Goal: Check status: Check status

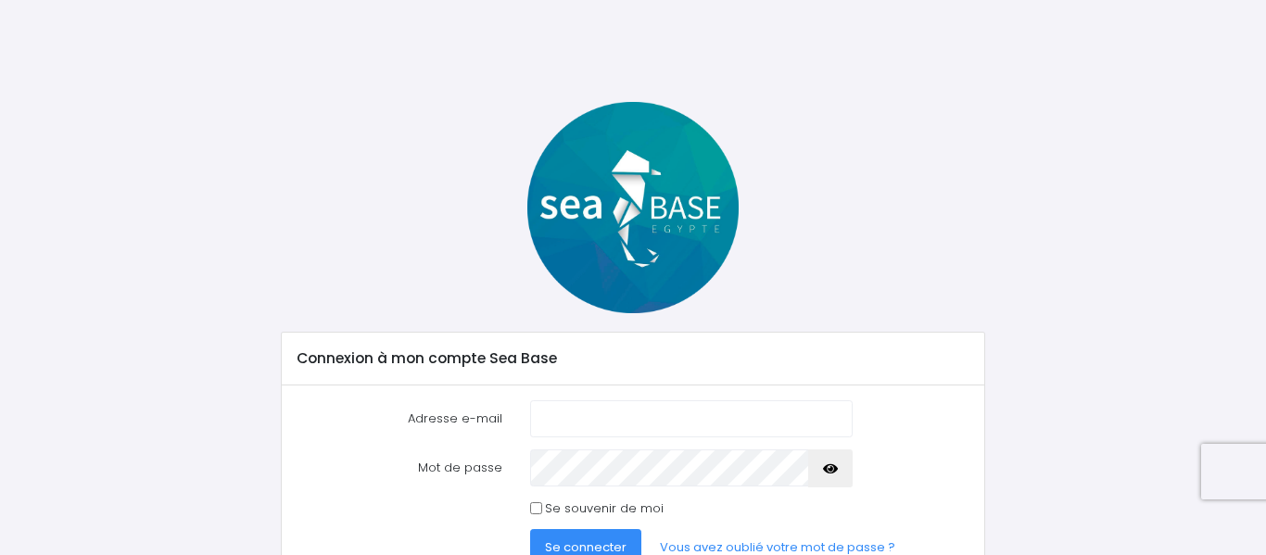
type input "[EMAIL_ADDRESS][DOMAIN_NAME]"
click at [588, 544] on span "Se connecter" at bounding box center [586, 547] width 82 height 18
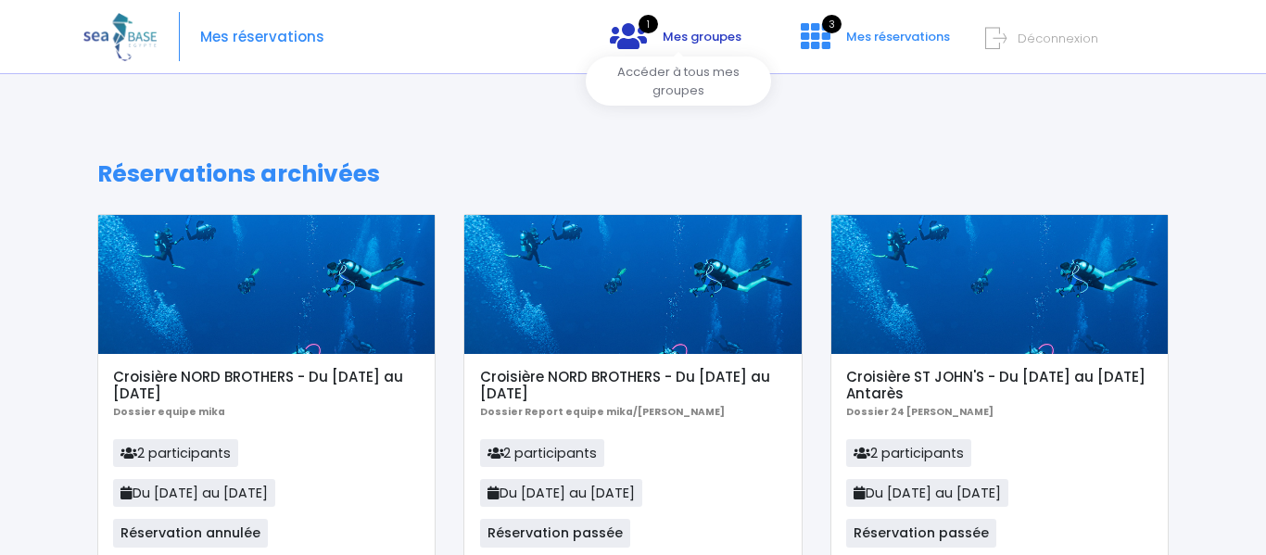
click at [675, 34] on span "Mes groupes" at bounding box center [702, 37] width 79 height 18
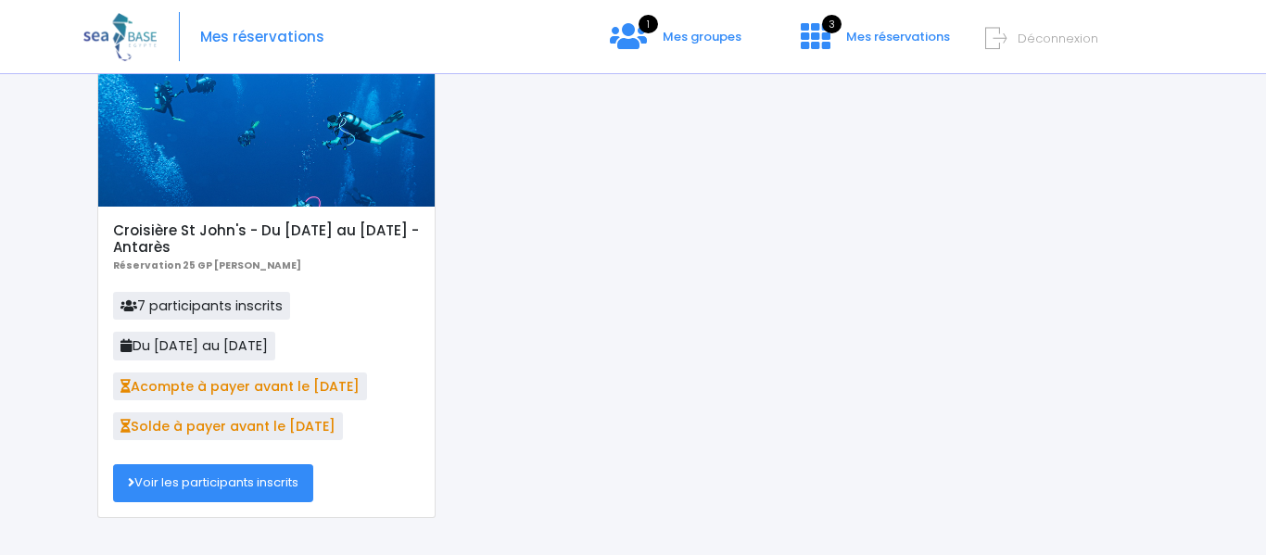
scroll to position [194, 0]
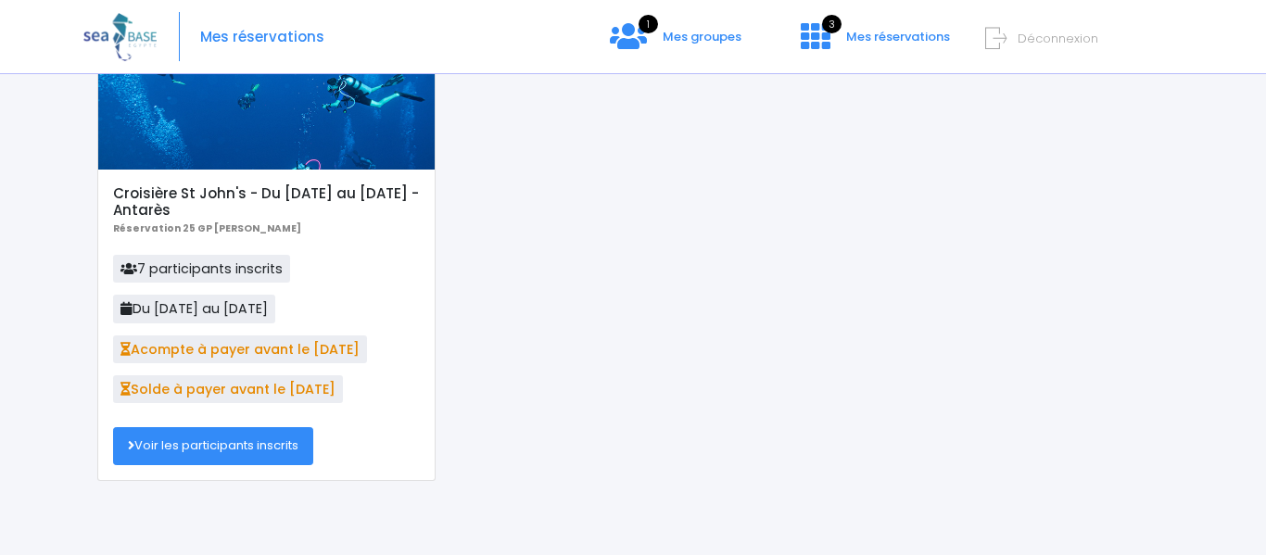
click at [231, 391] on span "Solde à payer avant le 07/10/25" at bounding box center [228, 389] width 230 height 28
click at [167, 385] on span "Solde à payer avant le 07/10/25" at bounding box center [228, 389] width 230 height 28
click at [208, 349] on span "Acompte à payer avant le 16/09/25" at bounding box center [240, 349] width 254 height 28
click at [704, 32] on span "Mes groupes" at bounding box center [702, 37] width 79 height 18
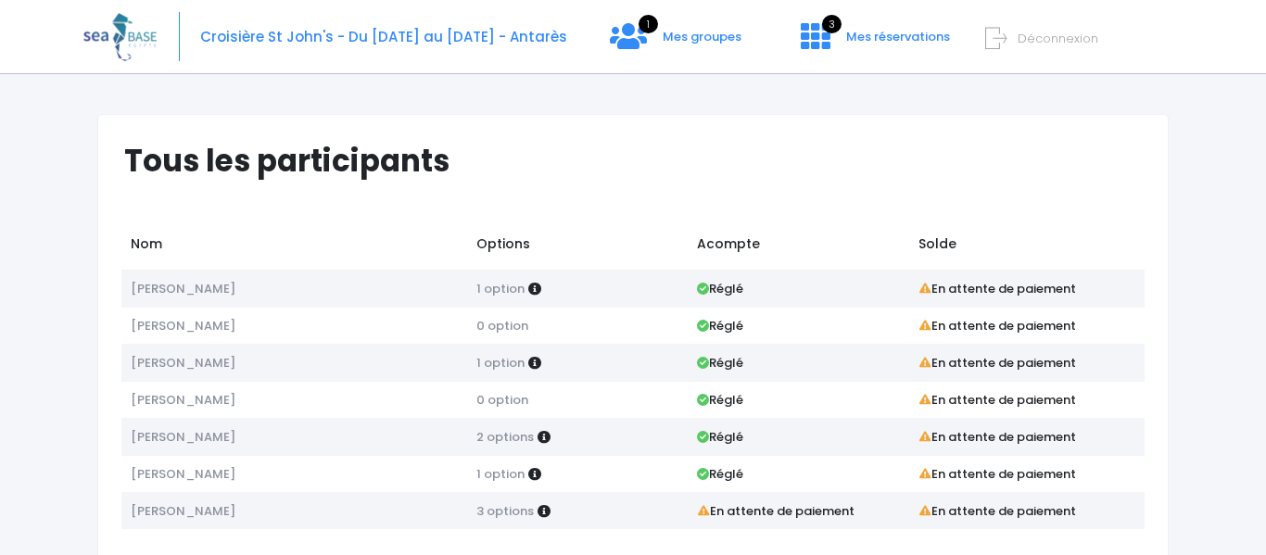
click at [713, 286] on strong "Réglé" at bounding box center [720, 289] width 46 height 18
click at [937, 292] on strong "En attente de paiement" at bounding box center [997, 289] width 158 height 18
click at [723, 281] on strong "Réglé" at bounding box center [720, 289] width 46 height 18
click at [1055, 289] on strong "En attente de paiement" at bounding box center [997, 289] width 158 height 18
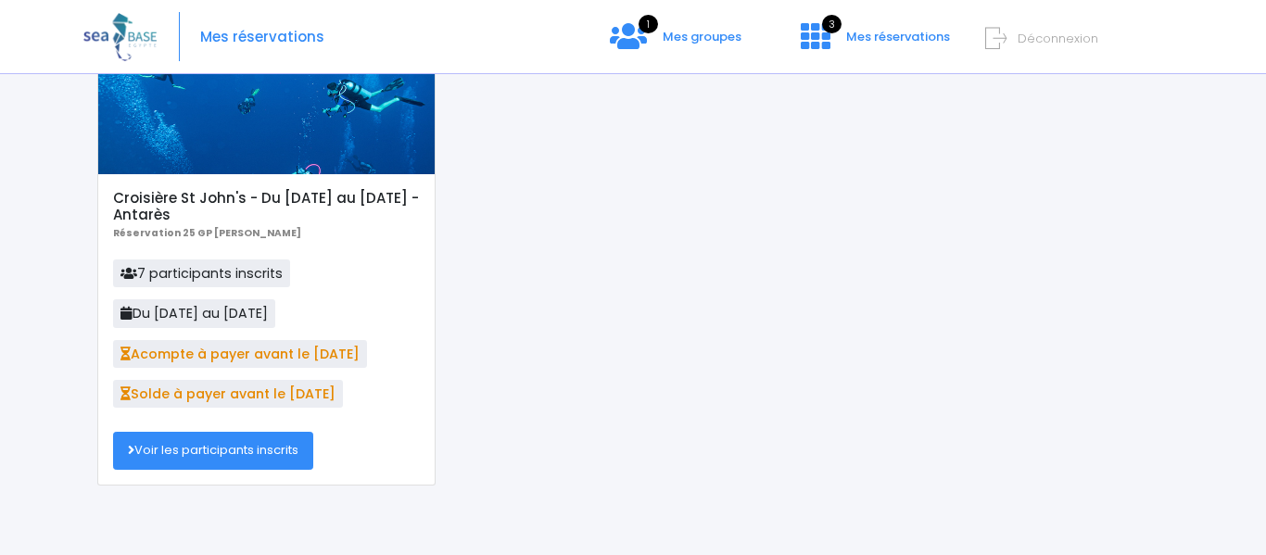
scroll to position [194, 0]
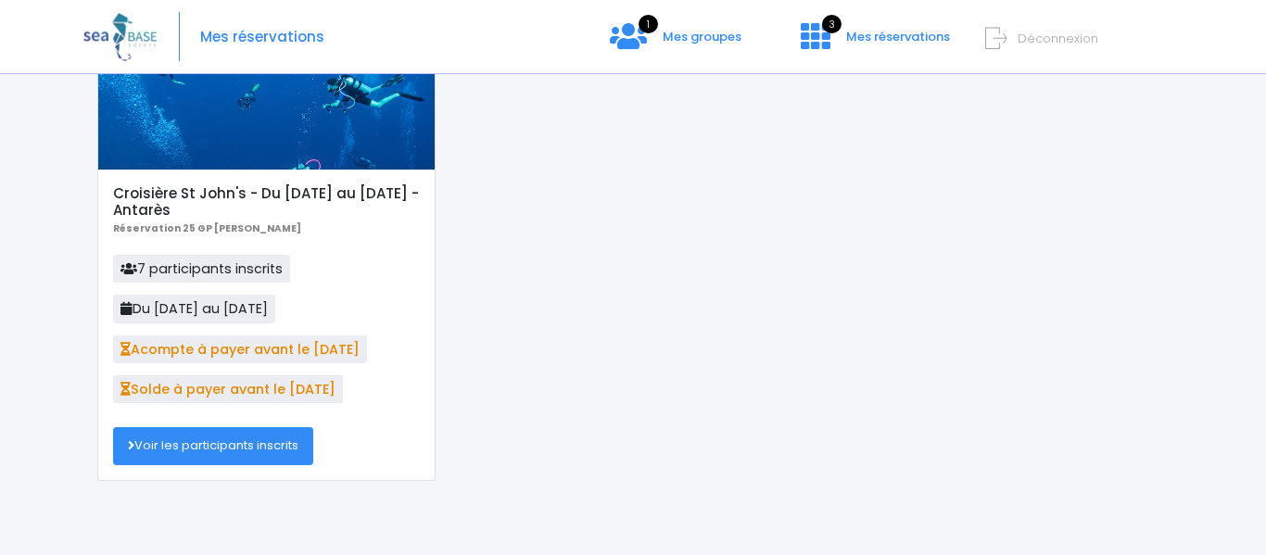
click at [272, 197] on h5 "Croisière St John's - Du [DATE] au [DATE] - Antarès" at bounding box center [266, 201] width 307 height 33
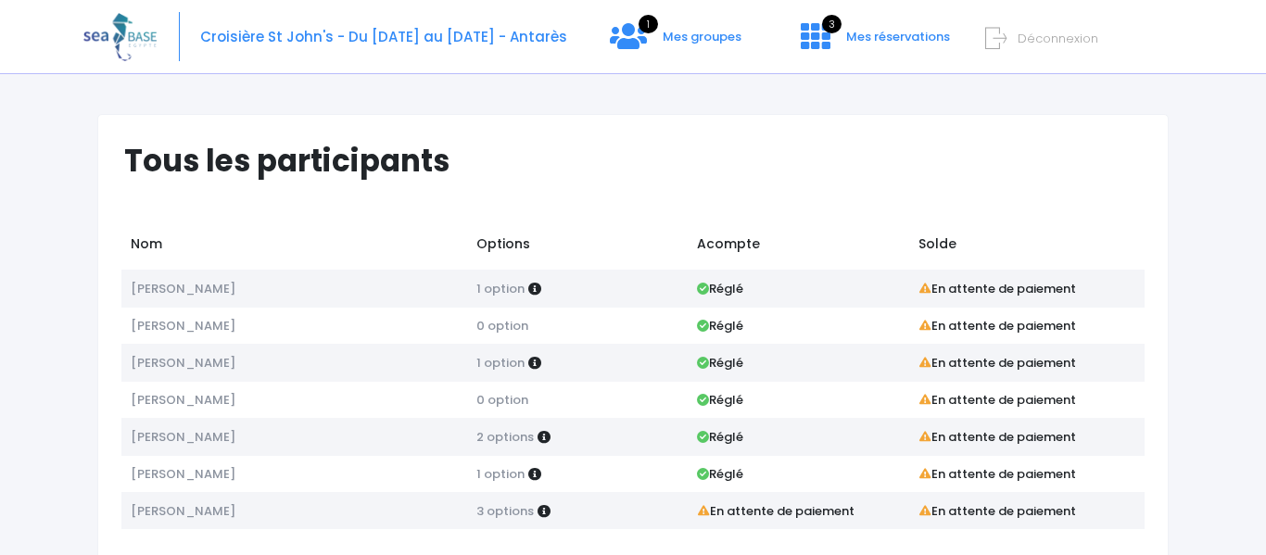
click at [725, 294] on strong "Réglé" at bounding box center [720, 289] width 46 height 18
click at [1021, 295] on strong "En attente de paiement" at bounding box center [997, 289] width 158 height 18
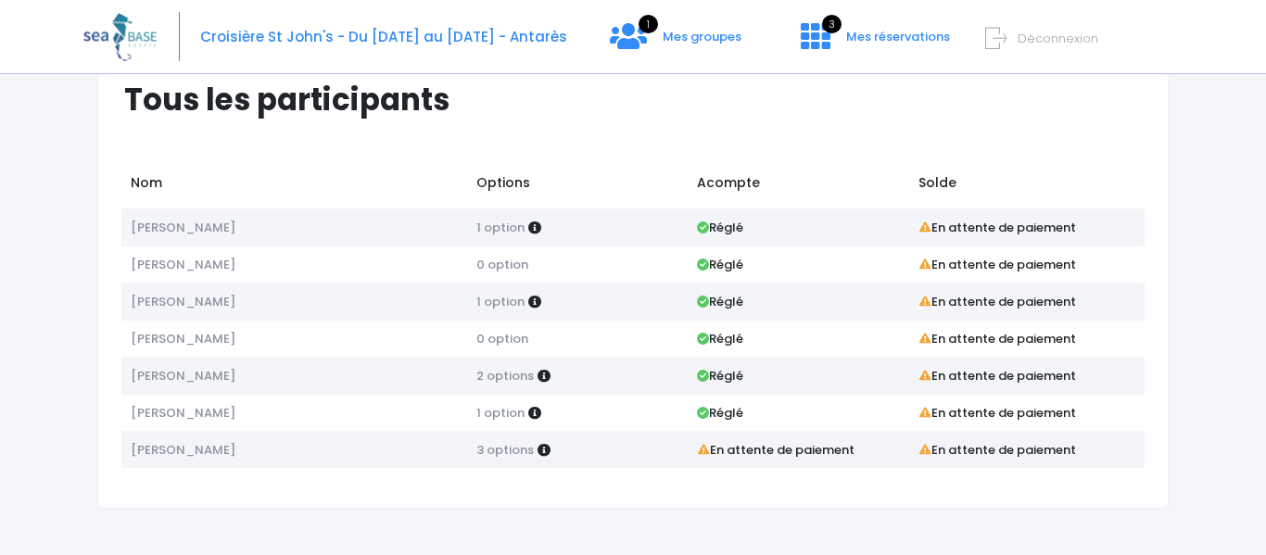
click at [373, 225] on td "Pierluigi badiali" at bounding box center [294, 226] width 346 height 37
click at [950, 220] on strong "En attente de paiement" at bounding box center [997, 228] width 158 height 18
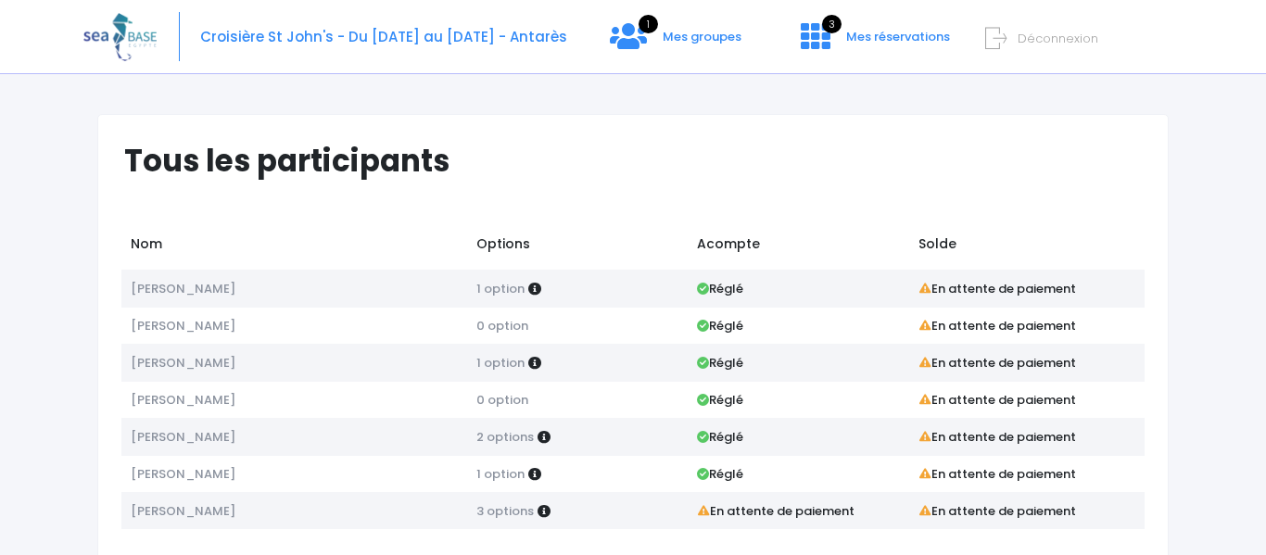
click at [207, 373] on td "Yoann CHARROUX" at bounding box center [294, 362] width 346 height 37
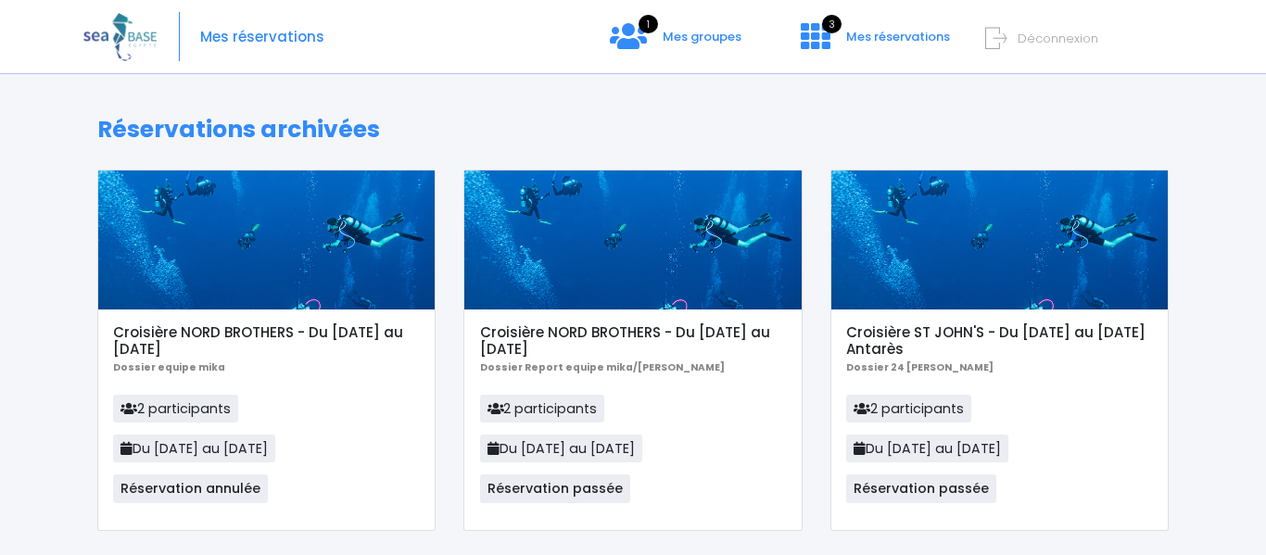
scroll to position [95, 0]
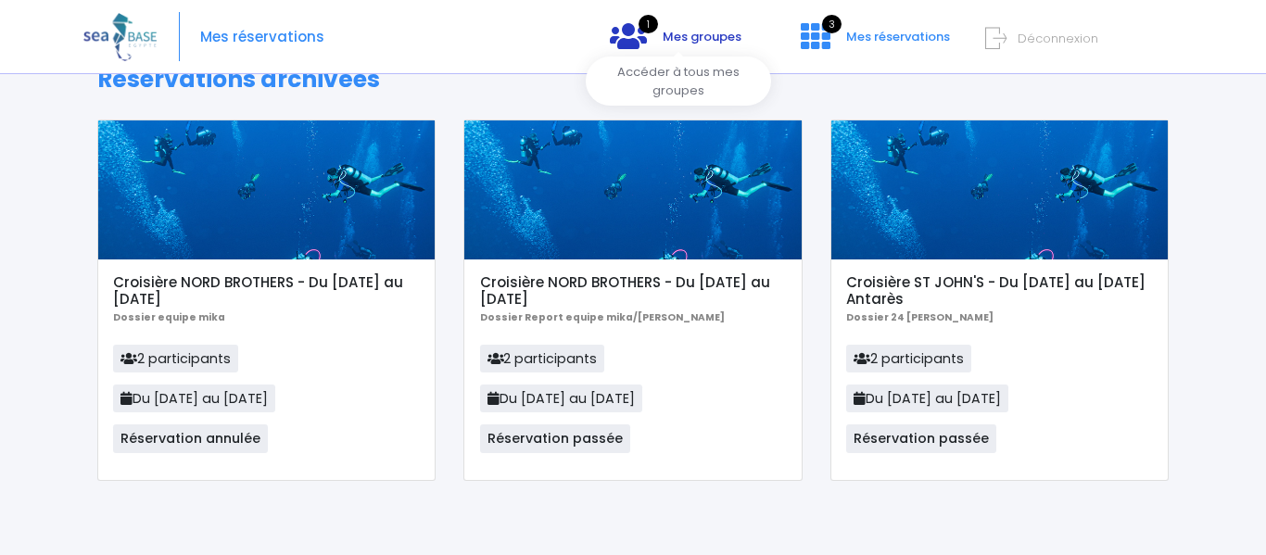
click at [685, 39] on span "Mes groupes" at bounding box center [702, 37] width 79 height 18
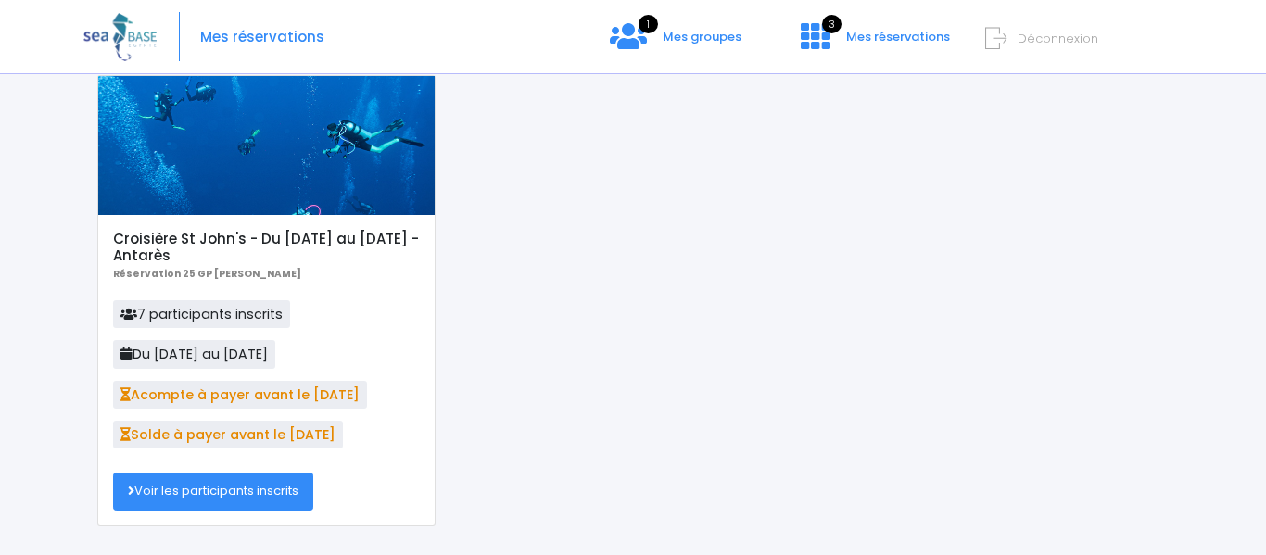
scroll to position [149, 0]
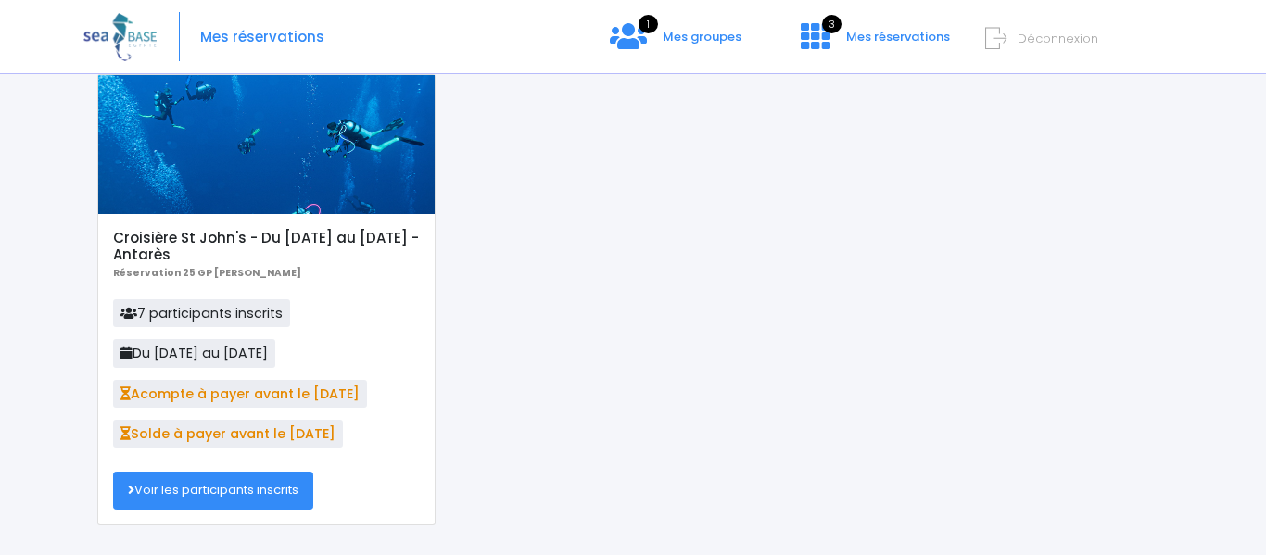
click at [262, 133] on div at bounding box center [266, 144] width 336 height 139
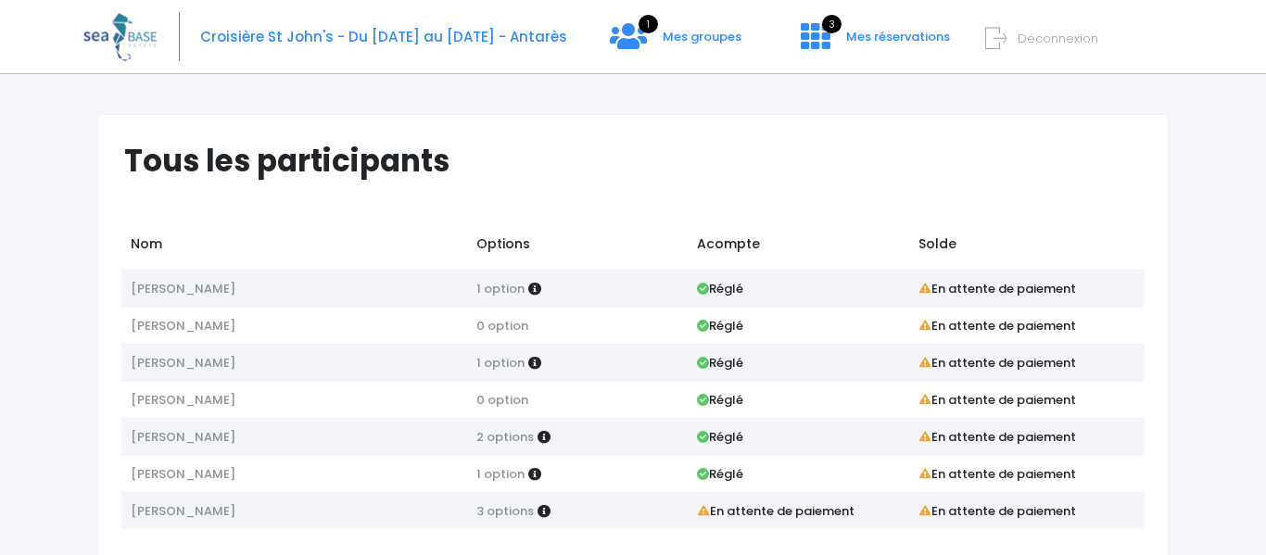
click at [994, 290] on strong "En attente de paiement" at bounding box center [997, 289] width 158 height 18
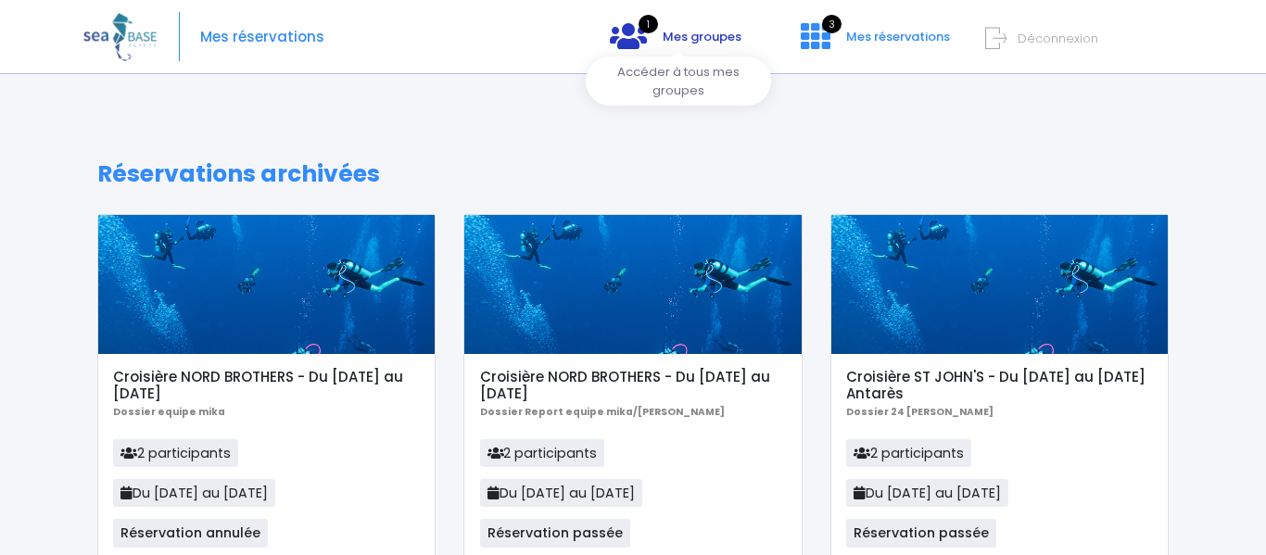
click at [696, 35] on span "Mes groupes" at bounding box center [702, 37] width 79 height 18
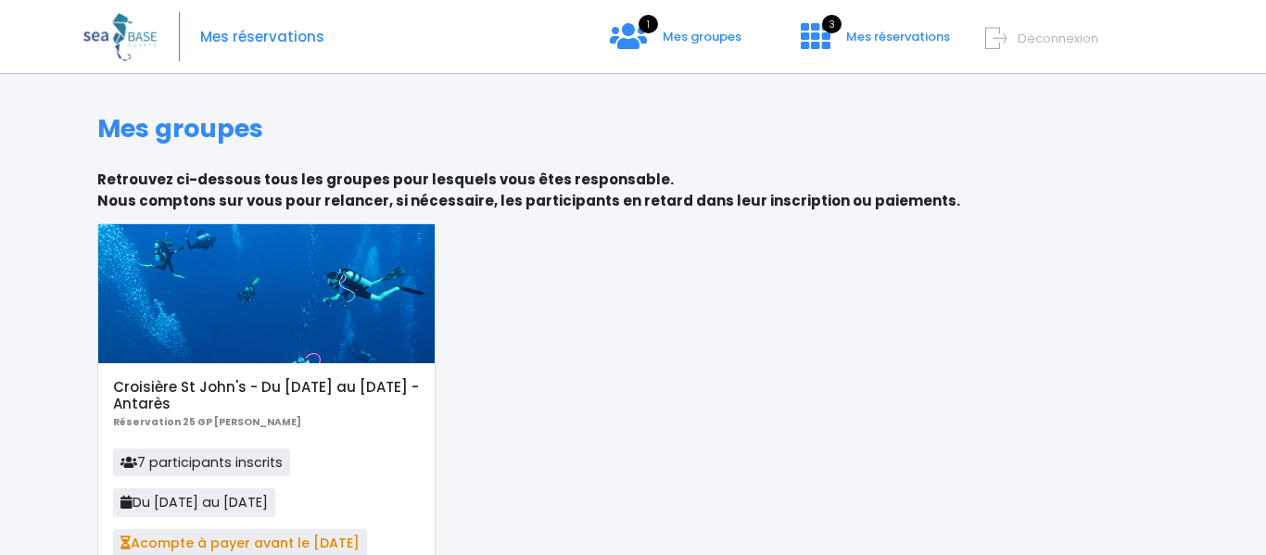
click at [247, 312] on div at bounding box center [266, 293] width 336 height 139
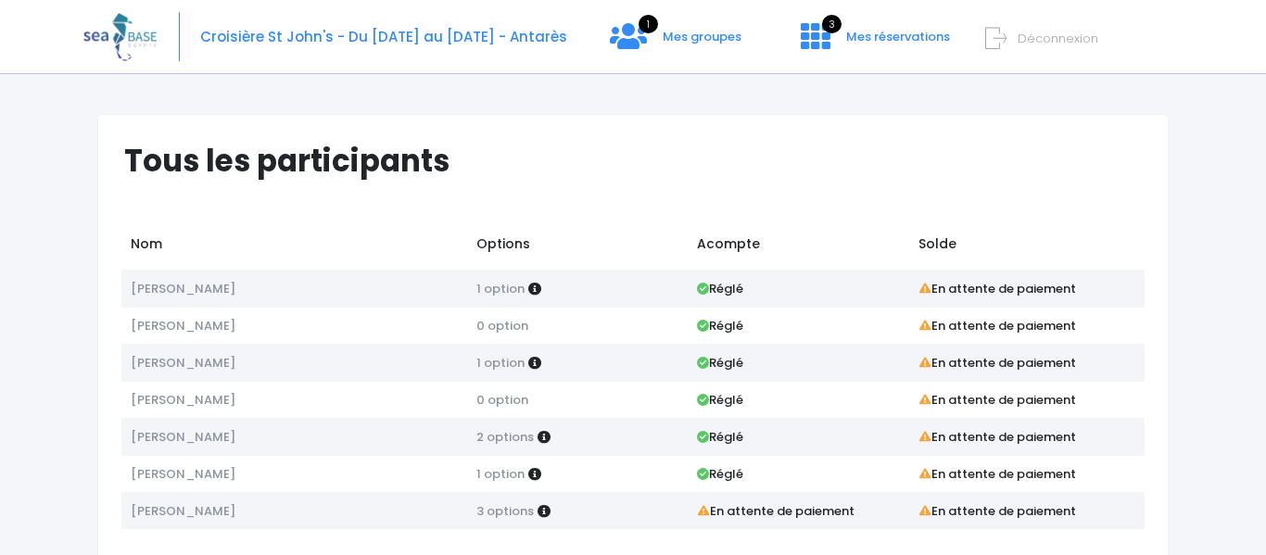
click at [1021, 296] on strong "En attente de paiement" at bounding box center [997, 289] width 158 height 18
click at [739, 289] on strong "Réglé" at bounding box center [720, 289] width 46 height 18
click at [182, 288] on span "[PERSON_NAME]" at bounding box center [183, 289] width 105 height 18
click at [497, 285] on span "1 option" at bounding box center [500, 289] width 48 height 18
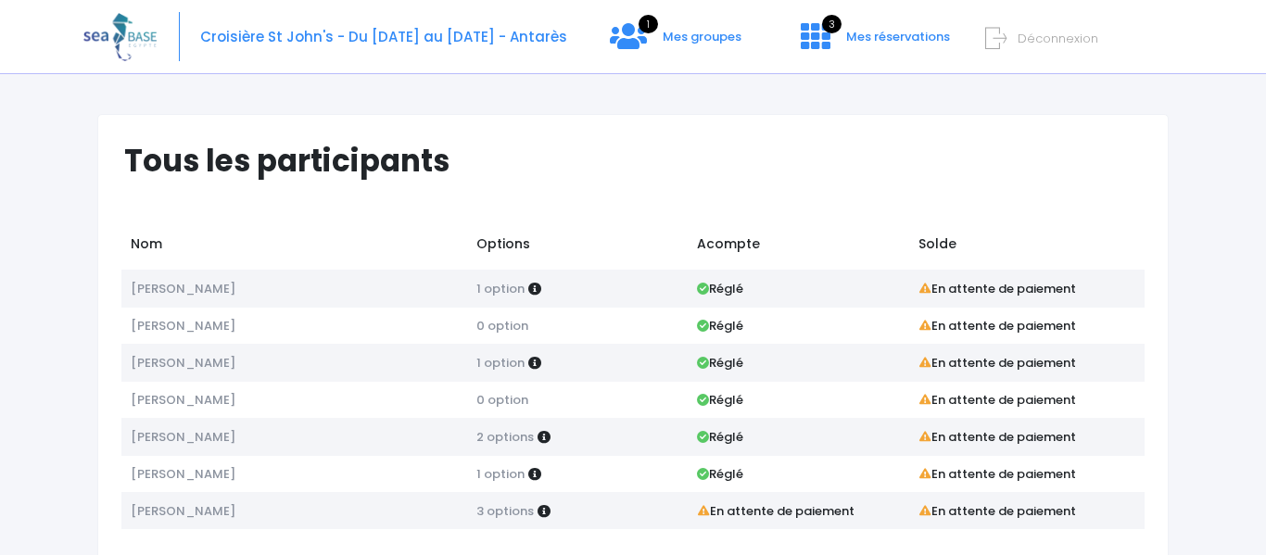
click at [743, 255] on td "Acompte" at bounding box center [798, 247] width 221 height 44
